Goal: Information Seeking & Learning: Learn about a topic

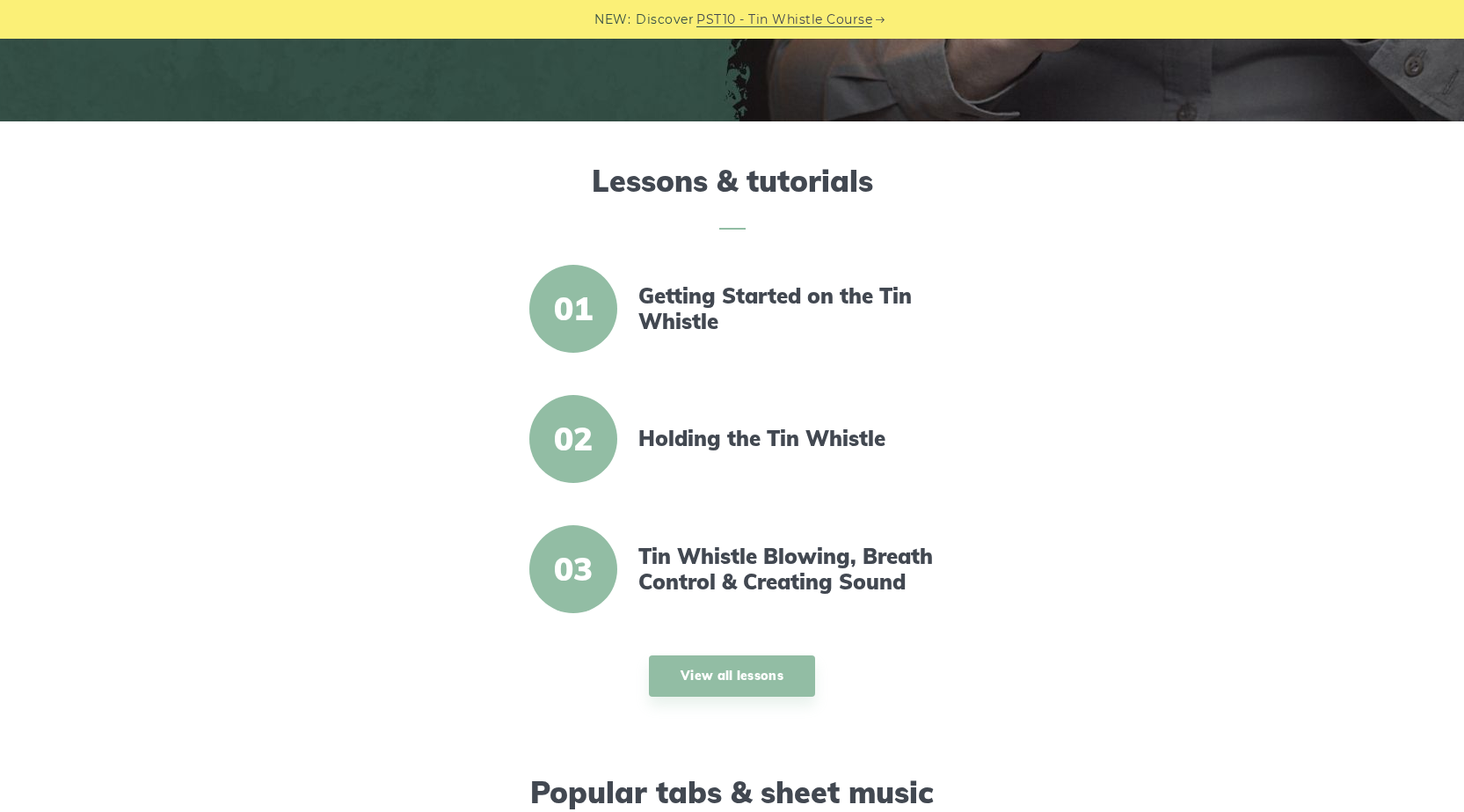
scroll to position [440, 0]
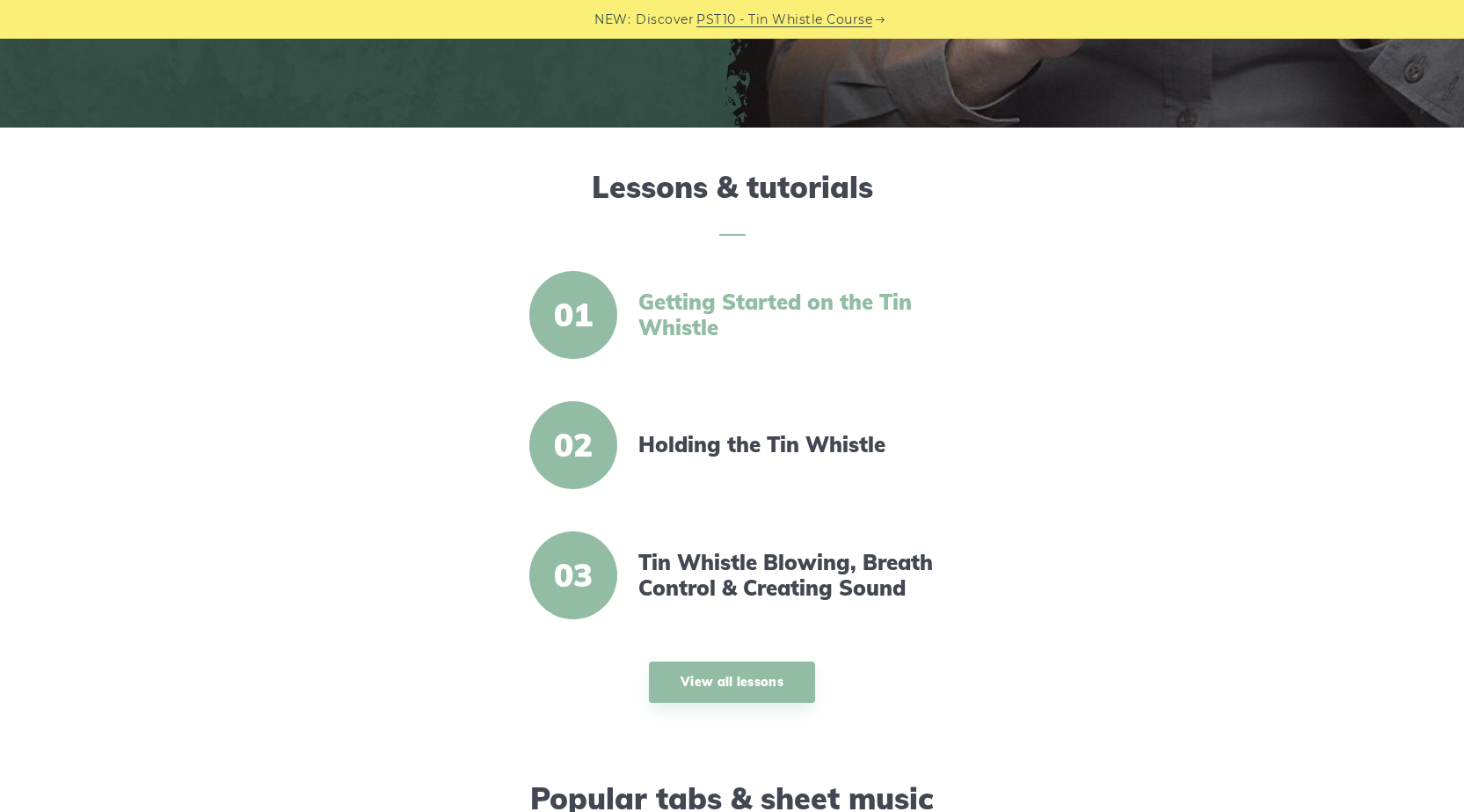
click at [685, 317] on link "Getting Started on the Tin Whistle" at bounding box center [789, 314] width 302 height 51
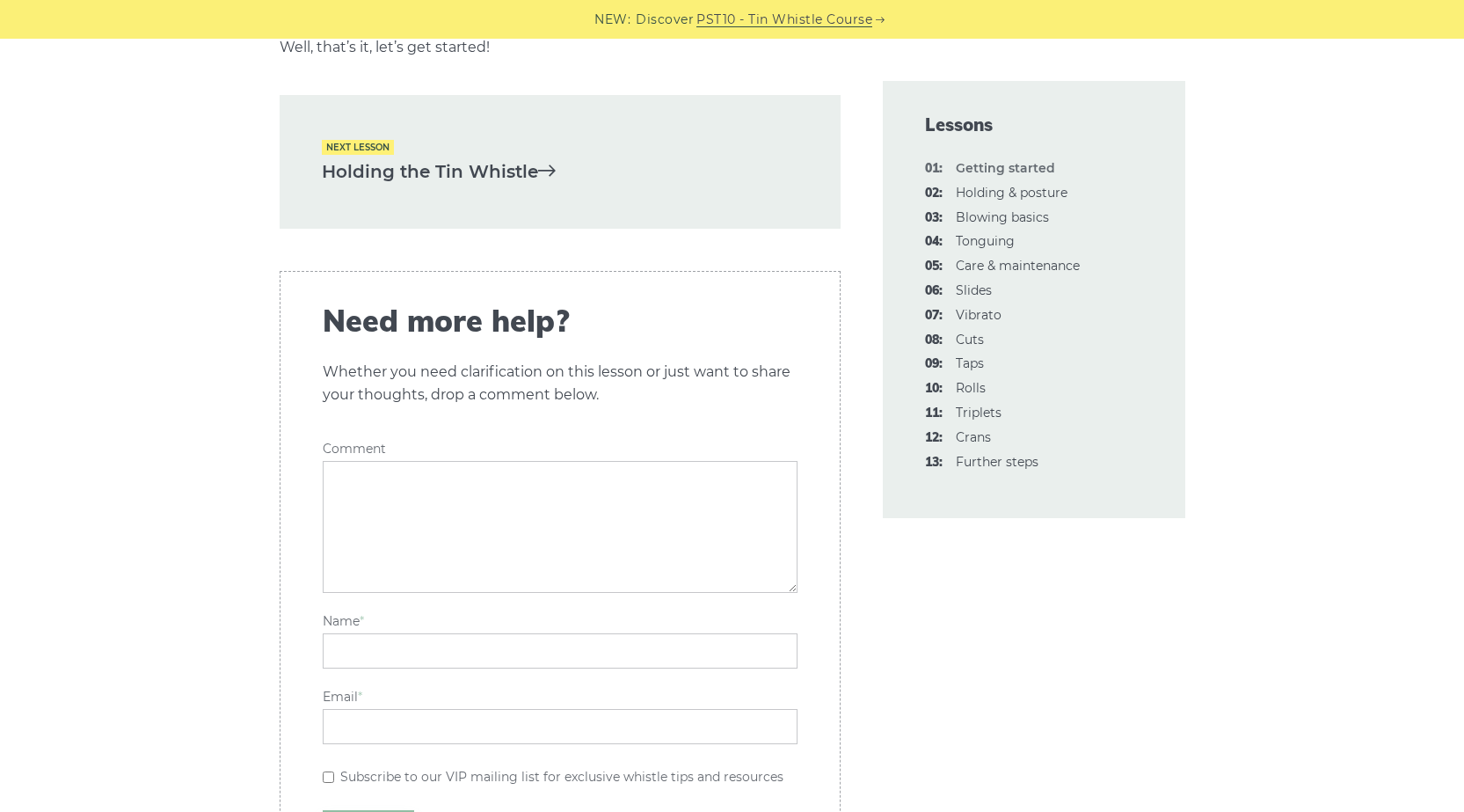
scroll to position [3958, 0]
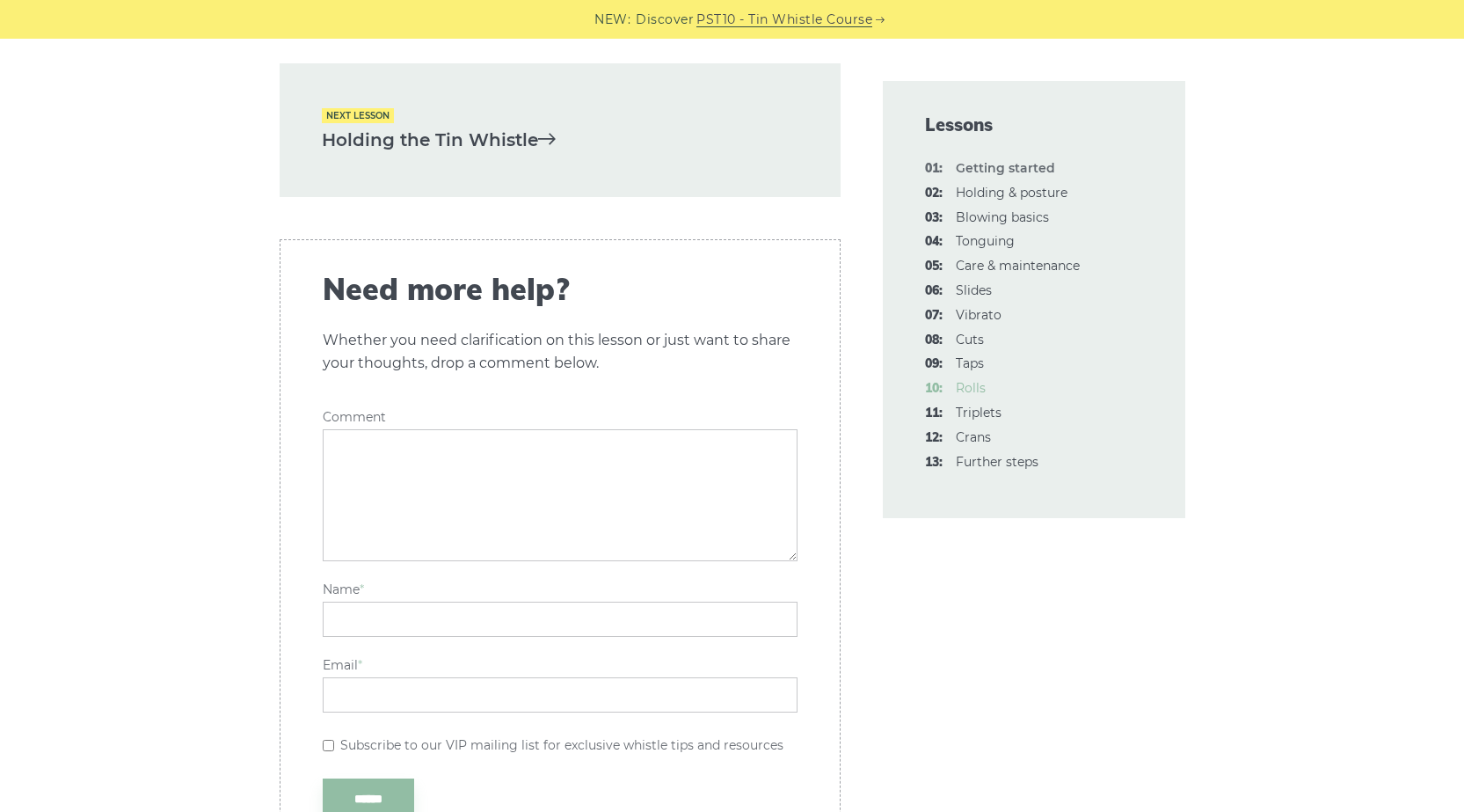
click at [975, 386] on link "10: Rolls" at bounding box center [971, 387] width 30 height 16
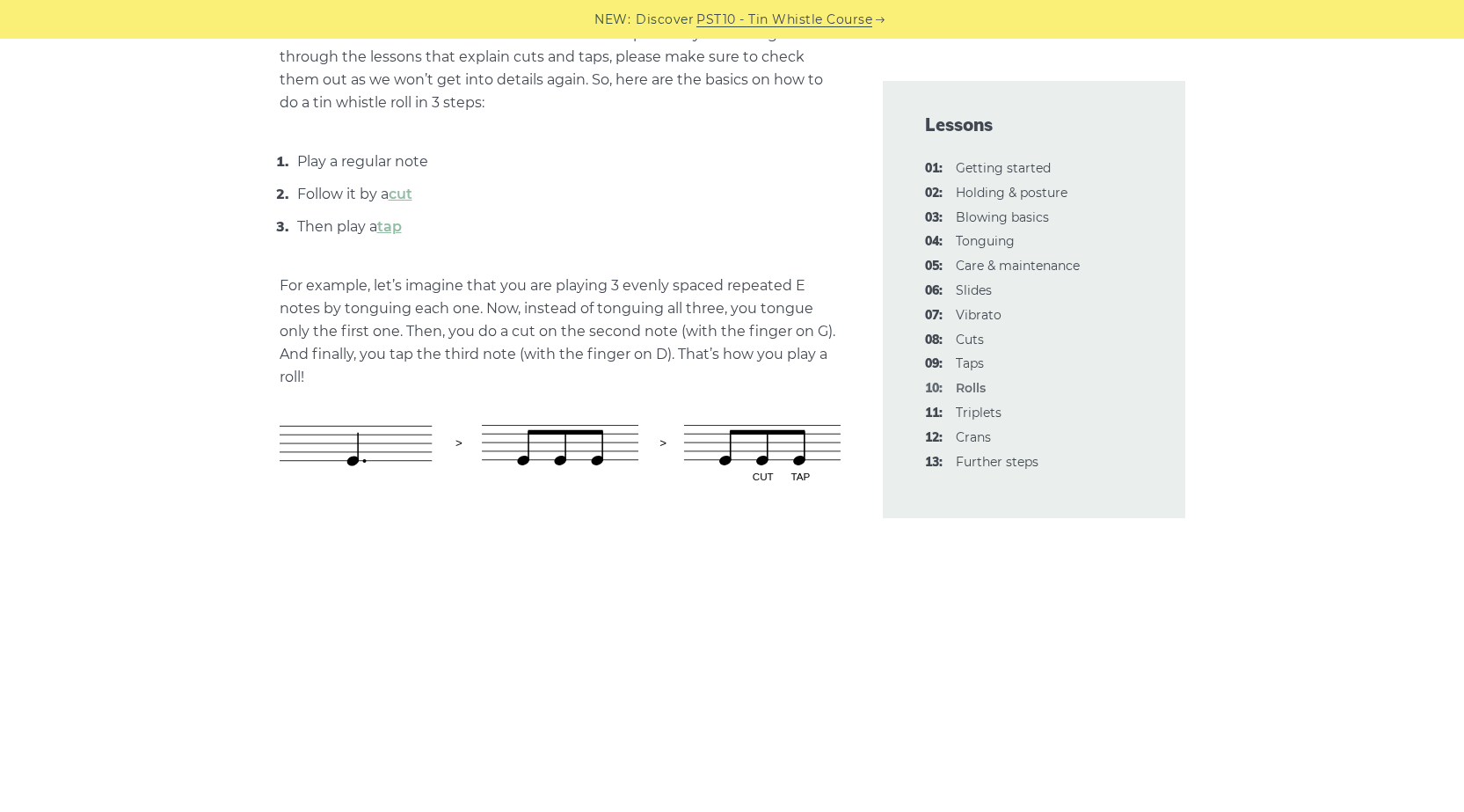
scroll to position [440, 0]
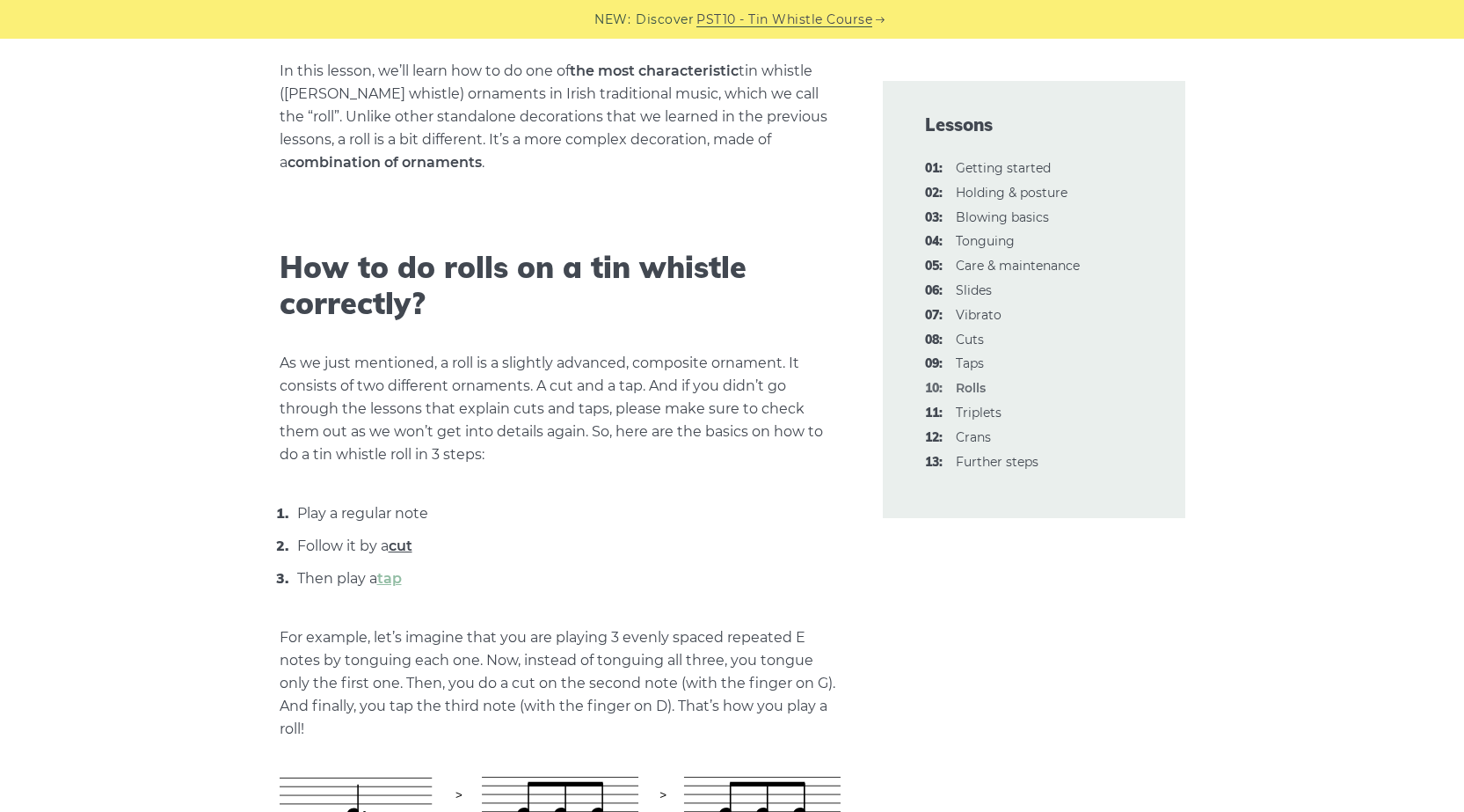
click at [396, 544] on link "cut" at bounding box center [401, 546] width 24 height 17
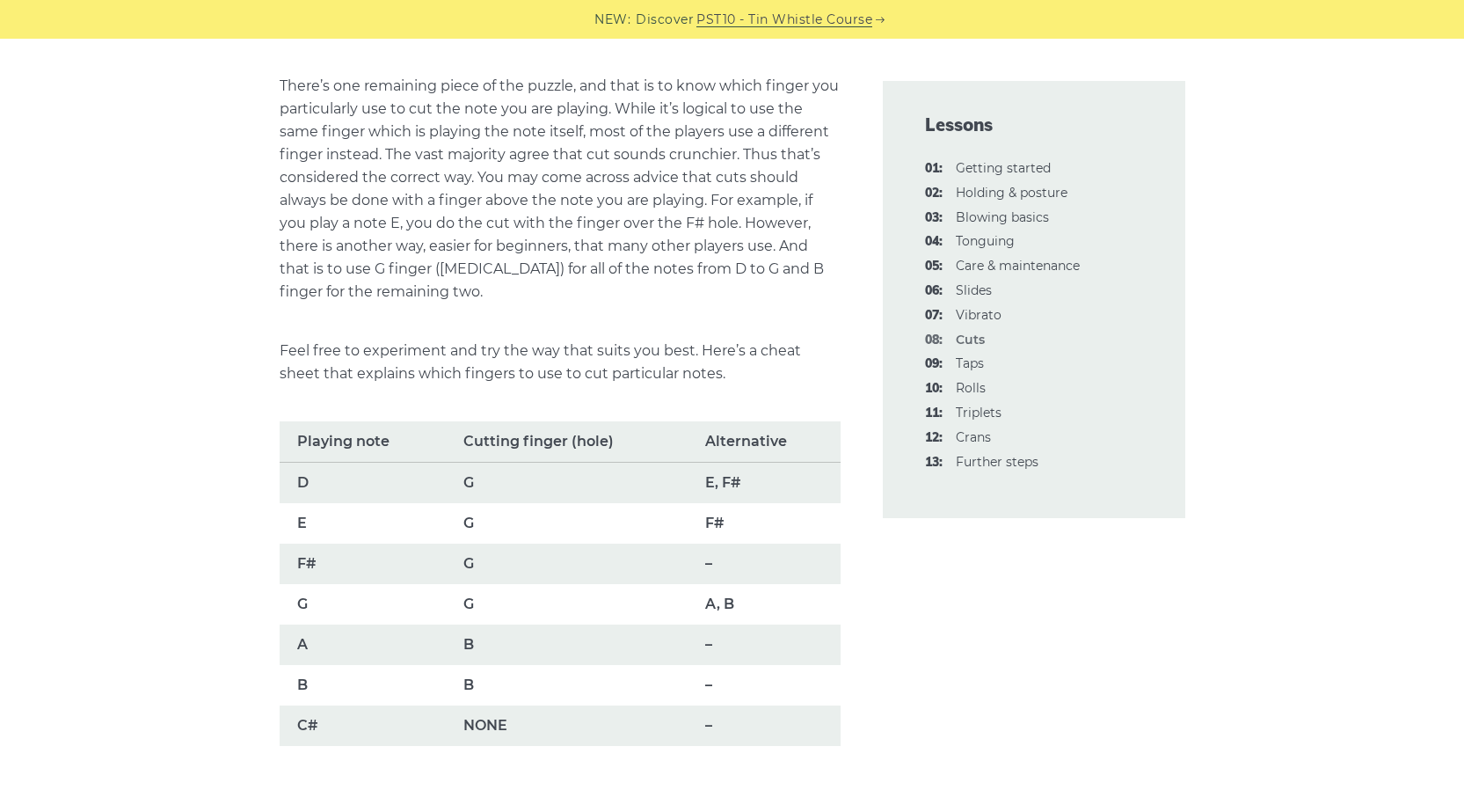
scroll to position [1143, 0]
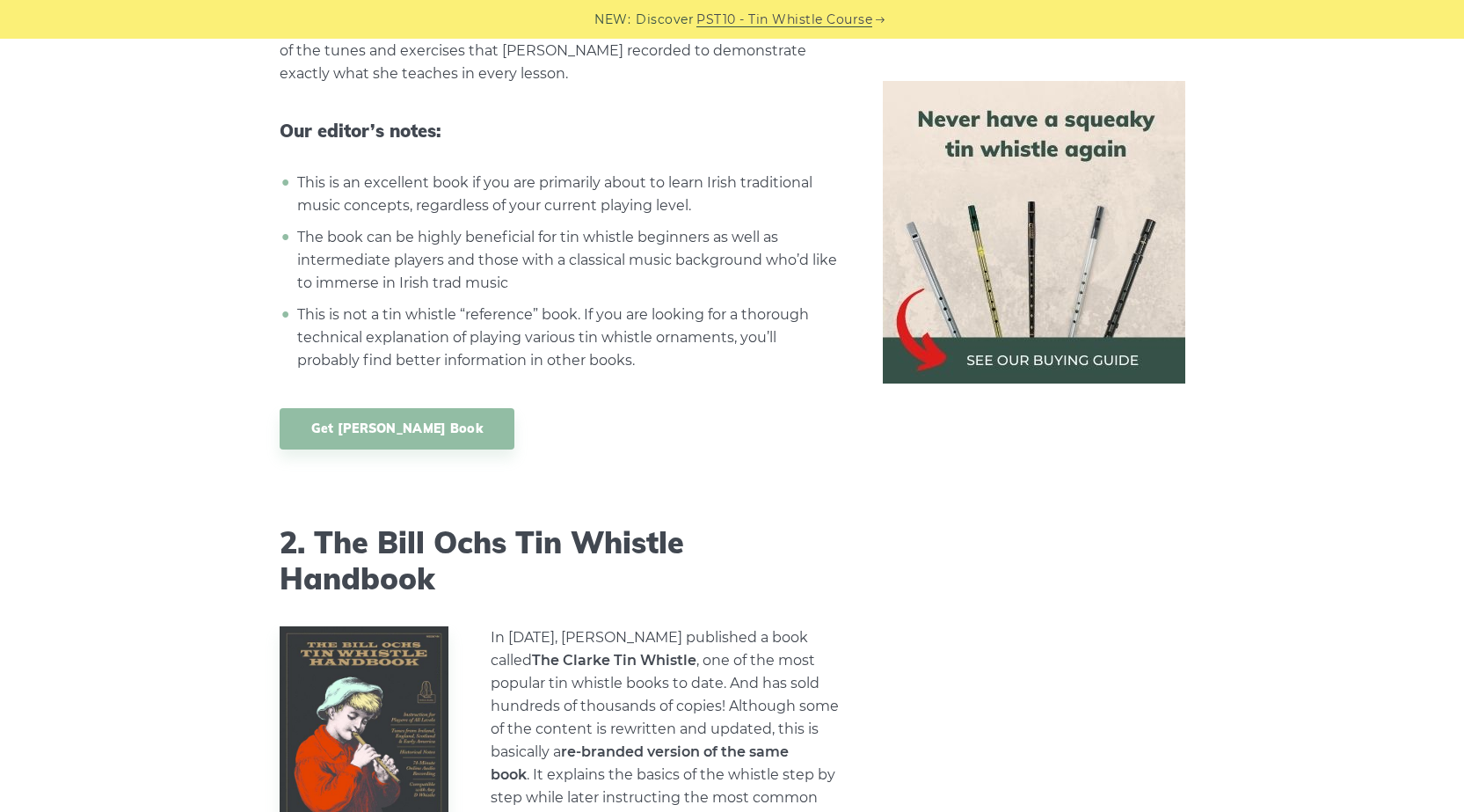
scroll to position [2463, 0]
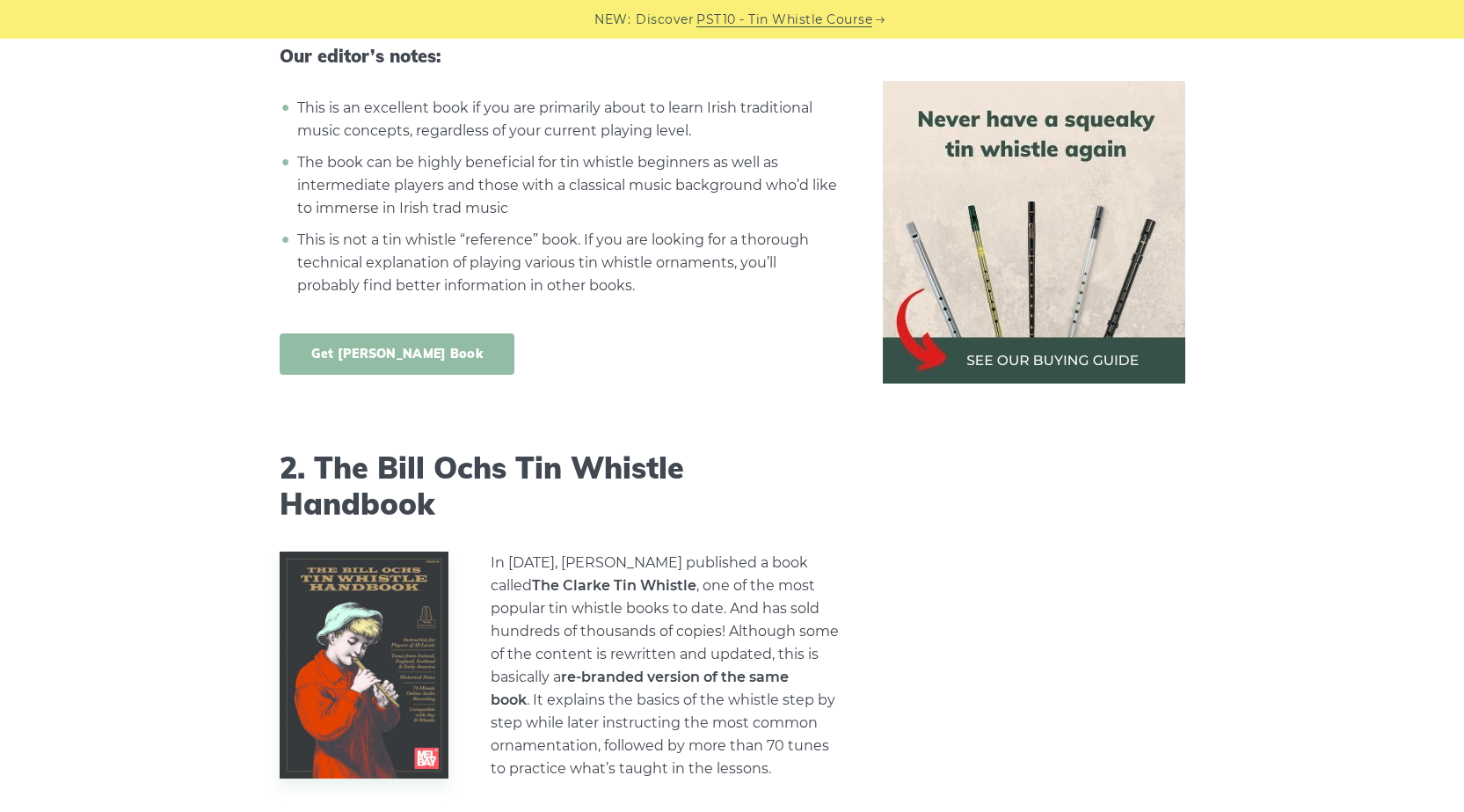
click at [416, 333] on link "Get [PERSON_NAME] Book" at bounding box center [397, 353] width 235 height 41
